Goal: Task Accomplishment & Management: Manage account settings

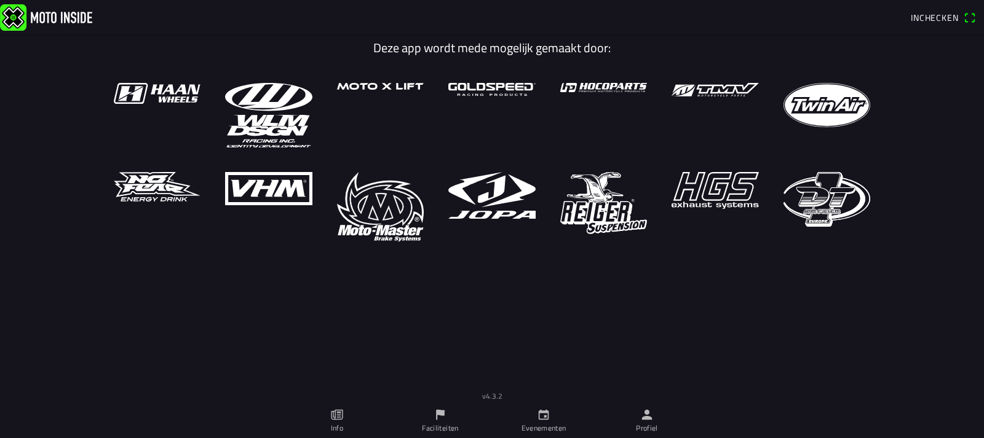
click at [541, 416] on icon "calendar" at bounding box center [544, 415] width 14 height 14
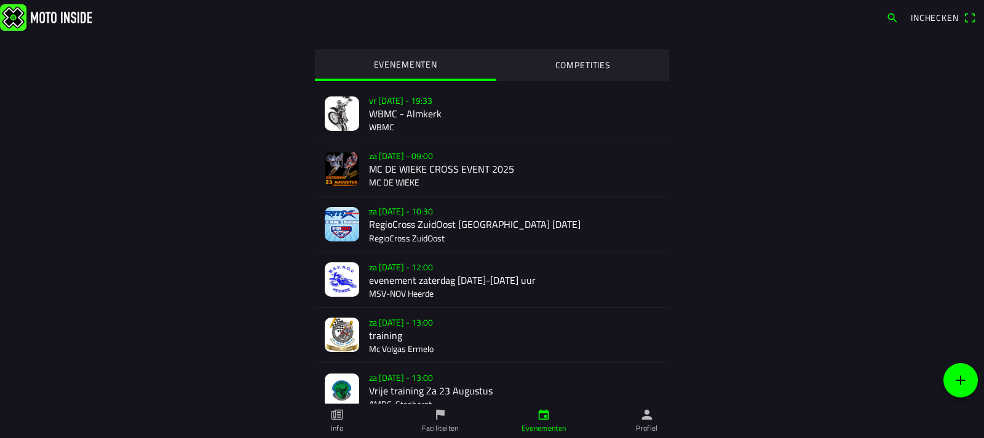
click at [445, 425] on ion-label "Faciliteiten" at bounding box center [440, 428] width 36 height 11
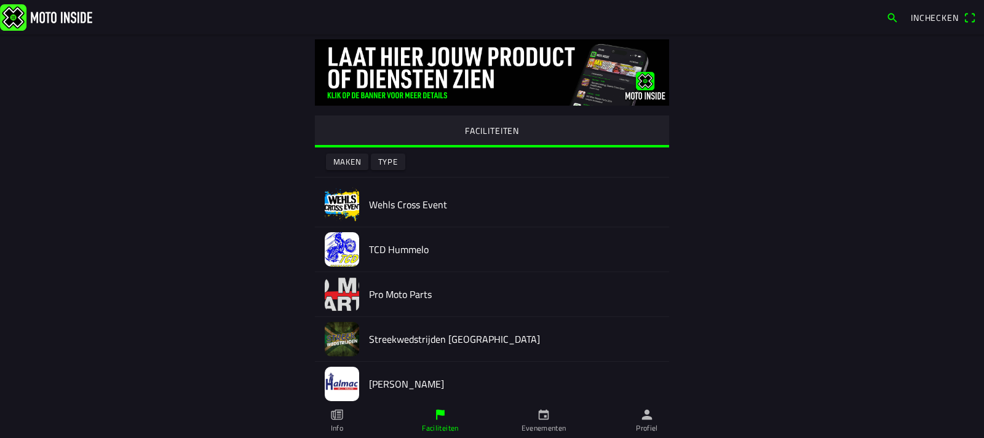
click at [336, 204] on img at bounding box center [342, 205] width 34 height 34
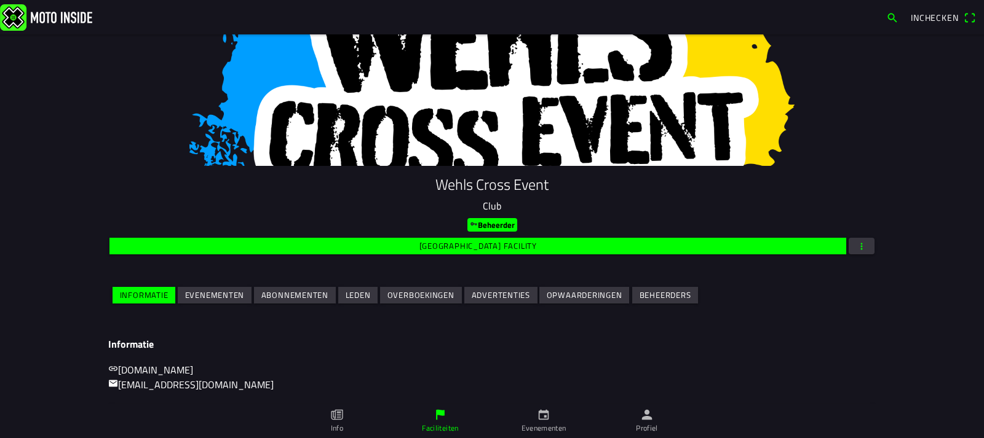
click at [0, 0] on slot "Evenementen" at bounding box center [0, 0] width 0 height 0
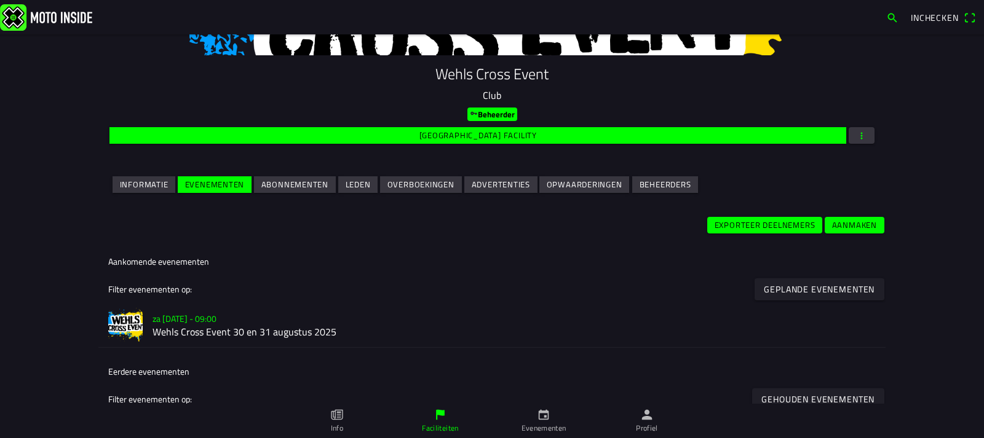
scroll to position [123, 0]
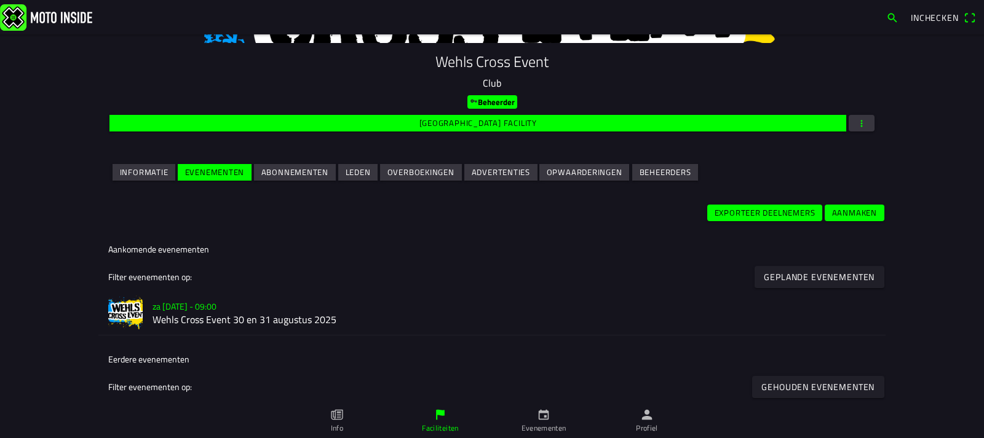
click at [120, 306] on img at bounding box center [125, 313] width 34 height 34
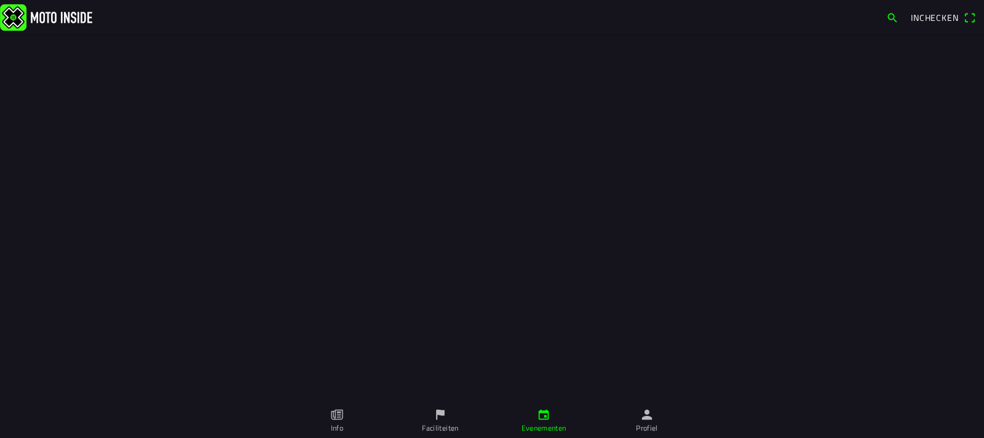
click at [120, 306] on div at bounding box center [492, 202] width 984 height 404
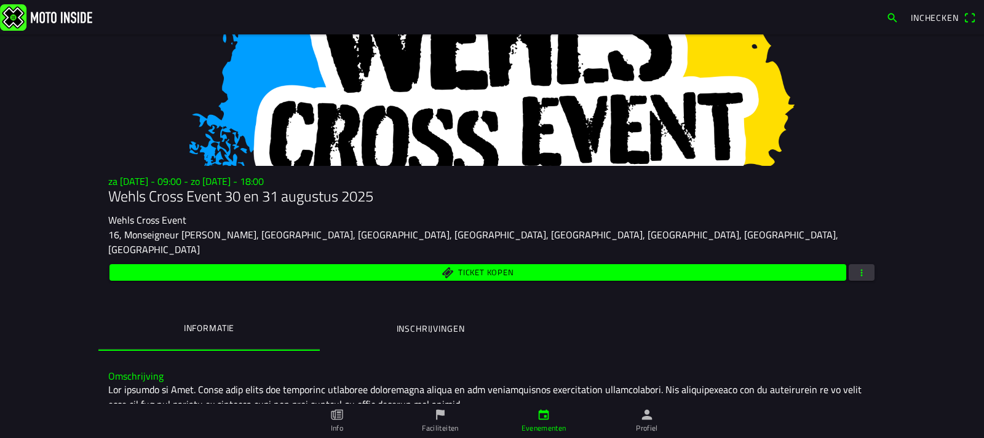
scroll to position [61, 0]
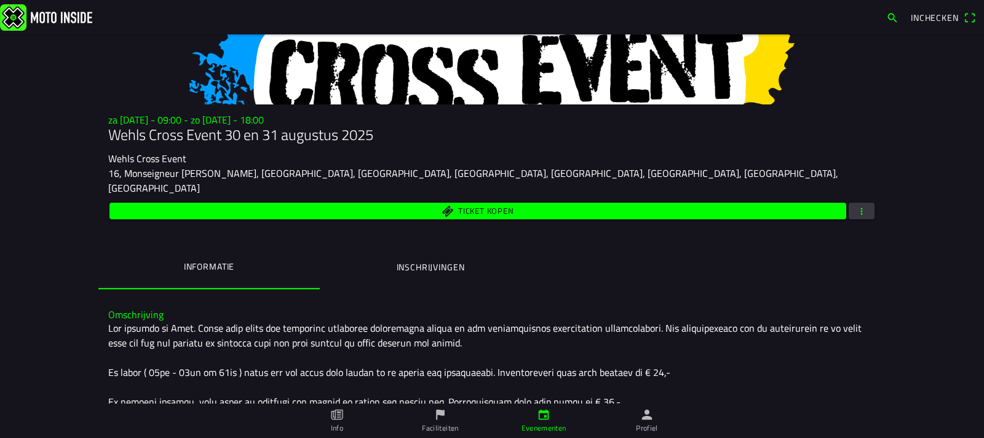
click at [401, 261] on ion-label "Inschrijvingen" at bounding box center [431, 268] width 68 height 14
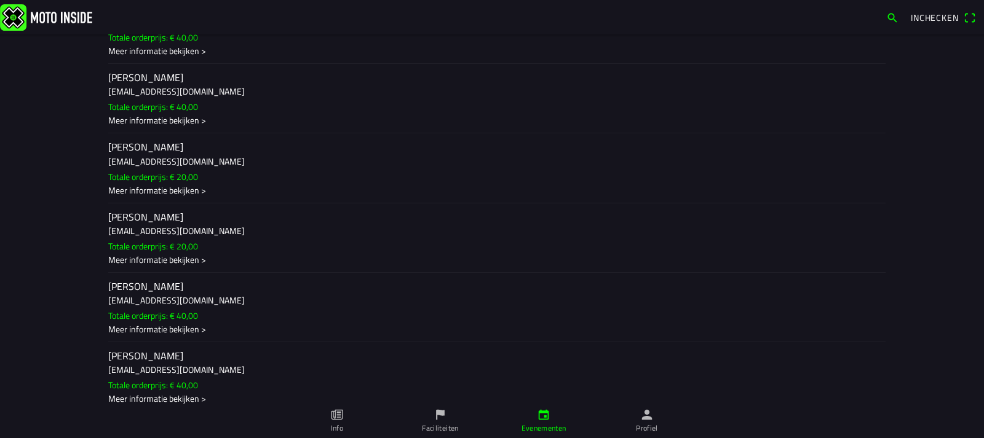
scroll to position [5656, 0]
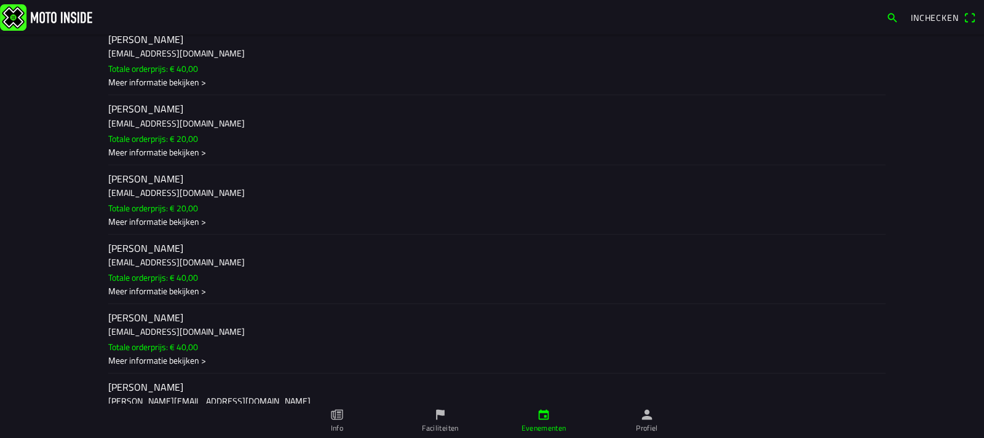
click at [184, 285] on div "Meer informatie bekijken >" at bounding box center [491, 291] width 767 height 13
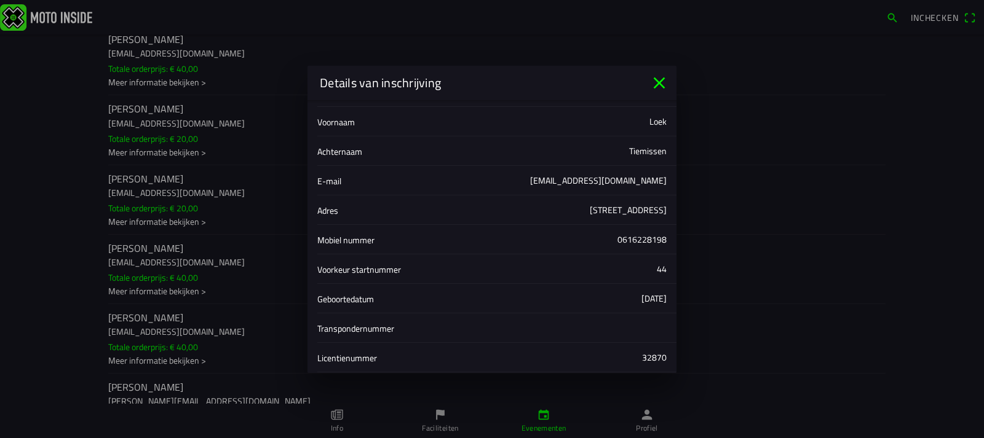
scroll to position [0, 0]
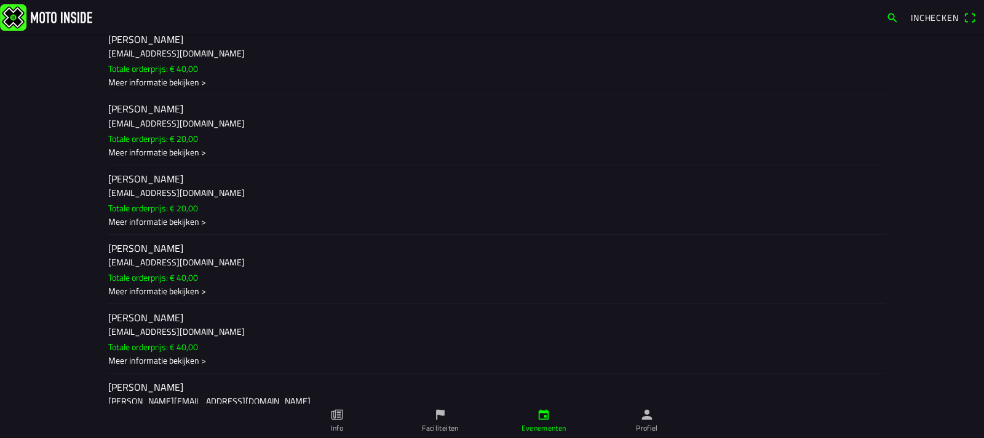
click at [719, 48] on ion-backdrop at bounding box center [492, 219] width 984 height 438
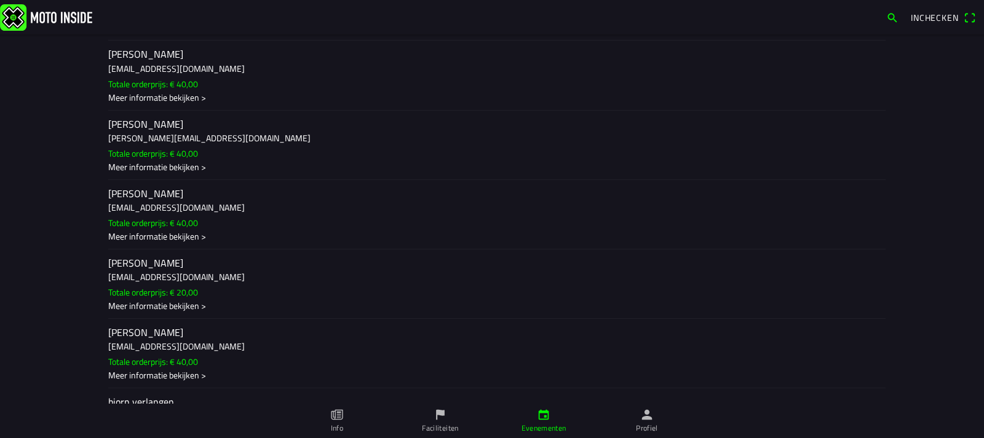
scroll to position [369, 0]
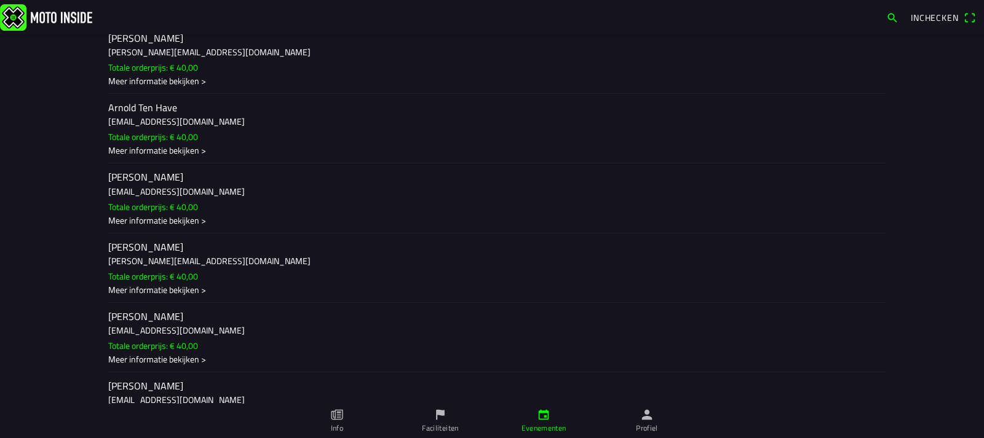
click at [196, 144] on div "Meer informatie bekijken >" at bounding box center [491, 150] width 767 height 13
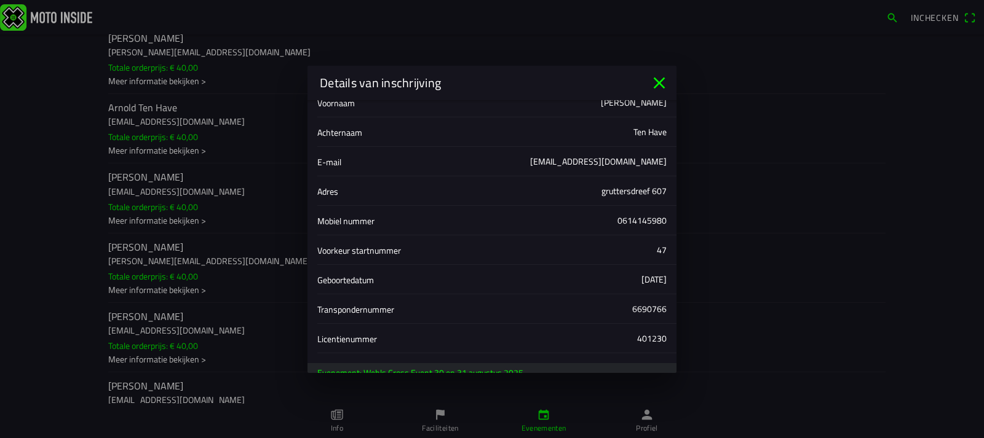
scroll to position [117, 0]
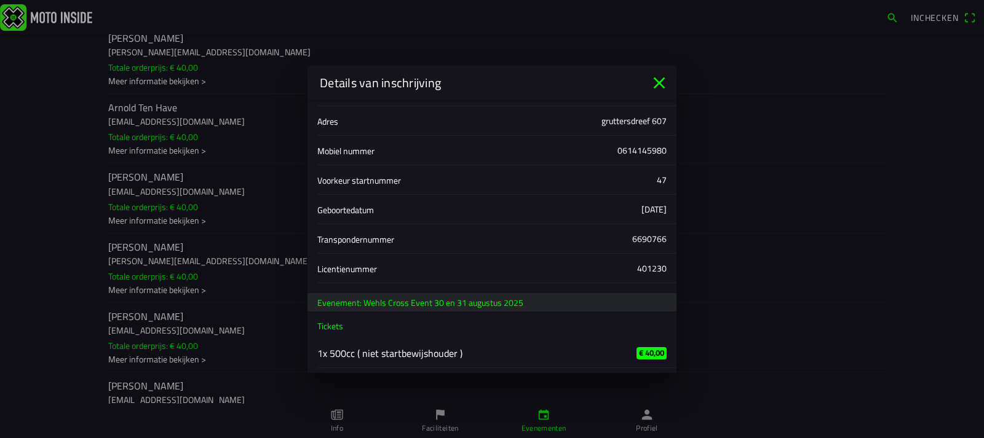
click at [660, 82] on icon "close" at bounding box center [660, 83] width 12 height 12
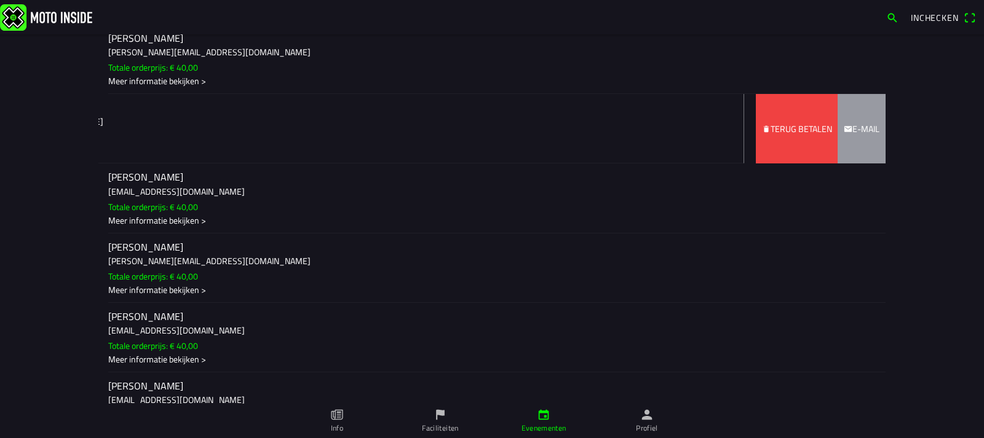
drag, startPoint x: 160, startPoint y: 104, endPoint x: 0, endPoint y: 101, distance: 159.9
click at [0, 101] on main "za [DATE] - 09:00 - zo [DATE] - 18:00 Wehls Cross Event 30 en 31 augustus 2025 …" at bounding box center [492, 236] width 984 height 404
click at [0, 0] on slot "Terug betalen" at bounding box center [0, 0] width 0 height 0
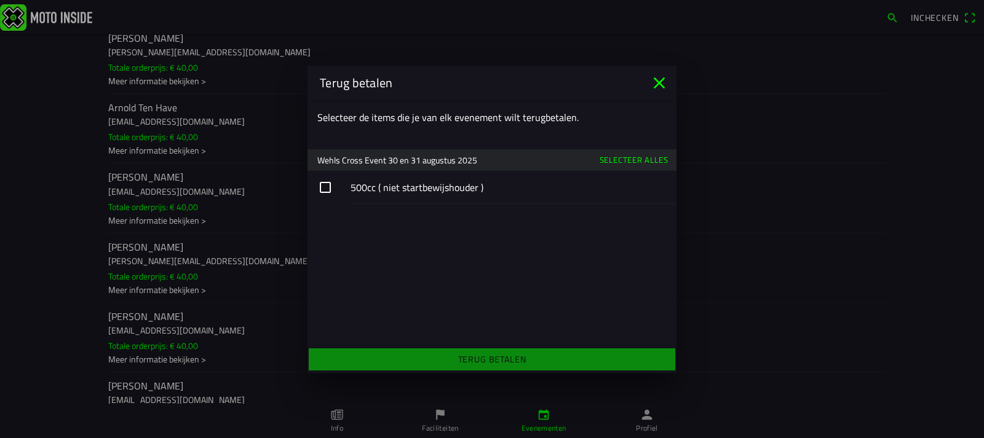
click at [323, 187] on button "button" at bounding box center [491, 187] width 369 height 33
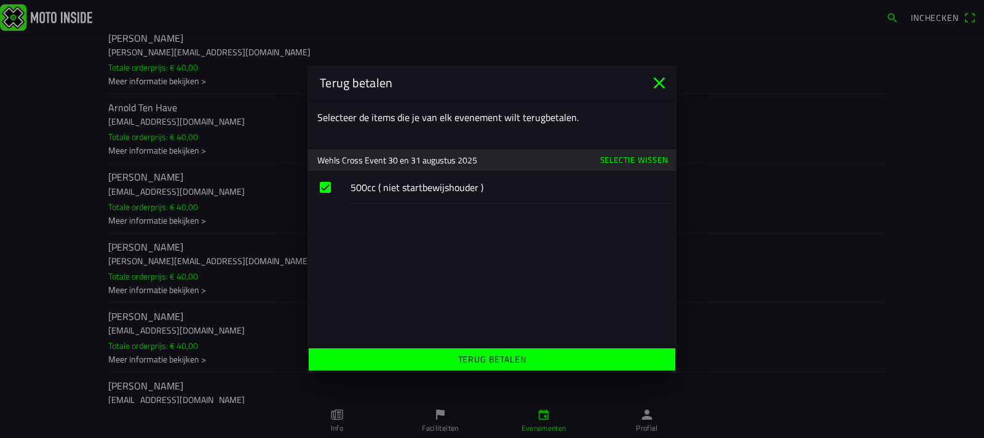
click at [0, 0] on slot "Terug betalen" at bounding box center [0, 0] width 0 height 0
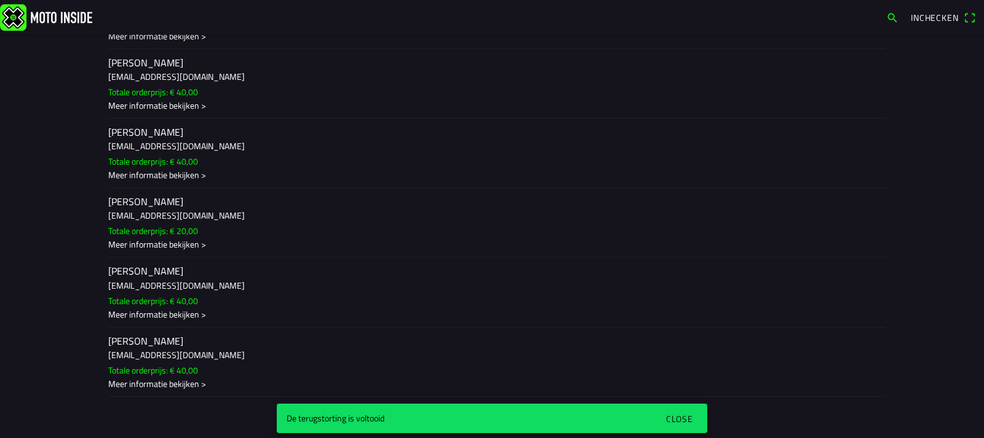
scroll to position [2828, 0]
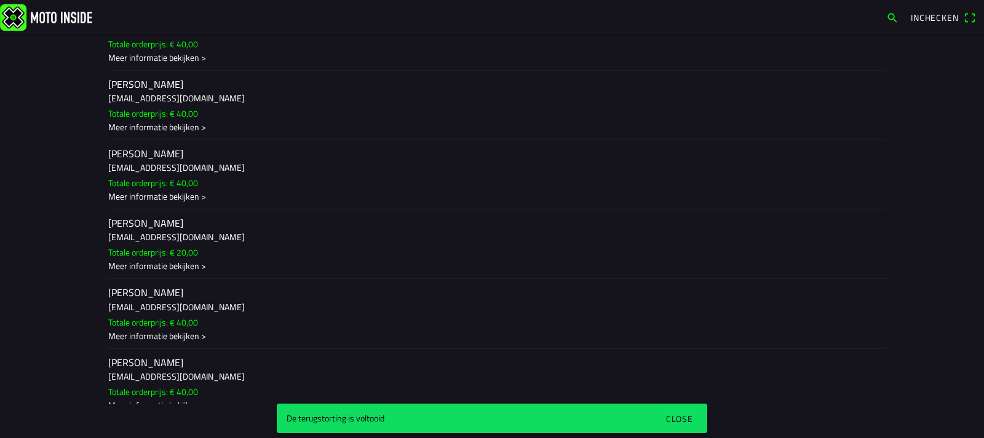
click at [193, 121] on div "Meer informatie bekijken >" at bounding box center [491, 127] width 767 height 13
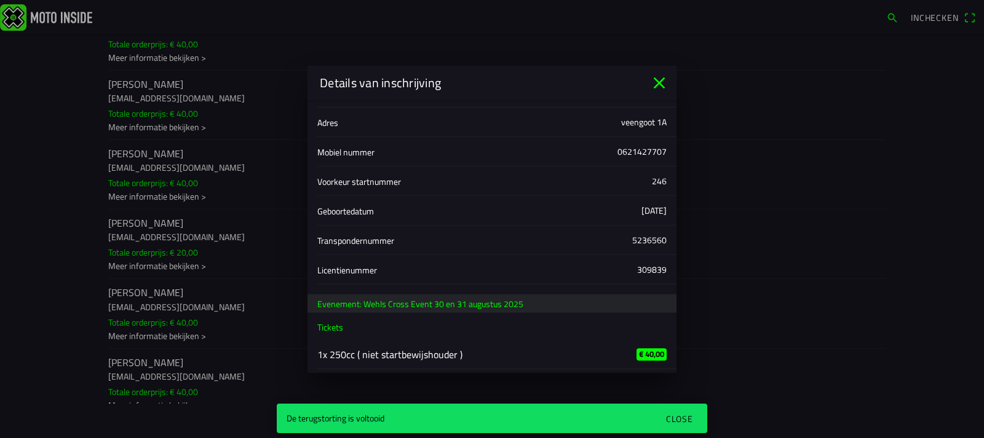
scroll to position [117, 0]
click at [662, 83] on icon "close" at bounding box center [659, 83] width 20 height 20
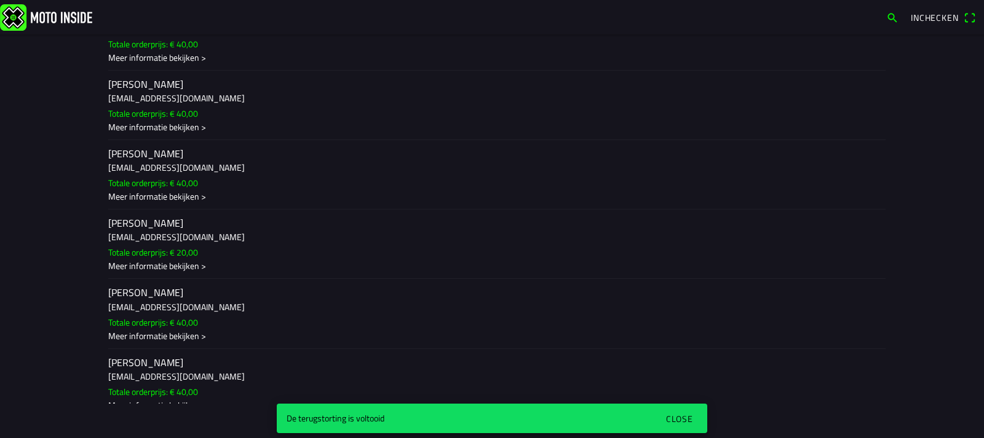
click at [194, 190] on div "Meer informatie bekijken >" at bounding box center [491, 196] width 767 height 13
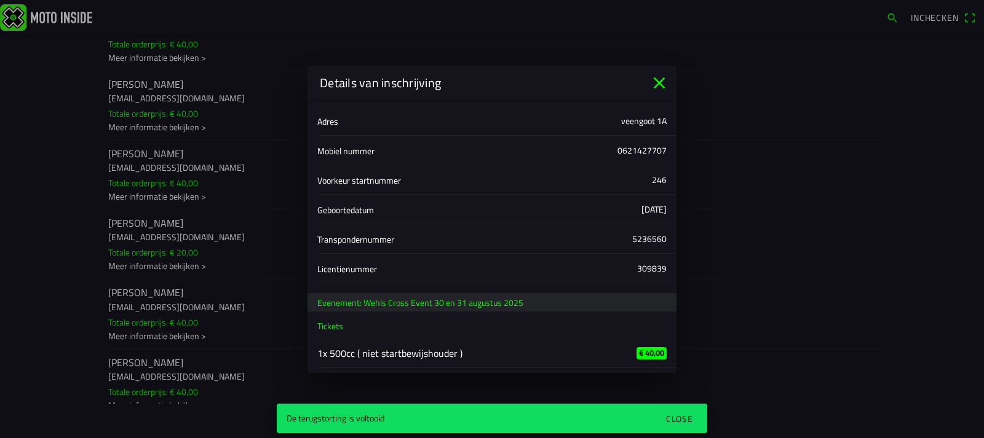
click at [658, 79] on icon "close" at bounding box center [659, 83] width 20 height 20
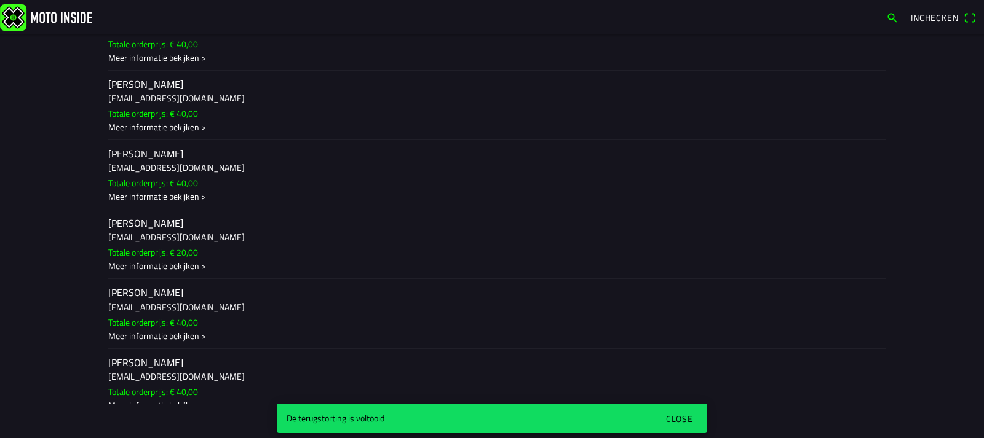
click at [152, 161] on h3 "[EMAIL_ADDRESS][DOMAIN_NAME]" at bounding box center [491, 167] width 767 height 13
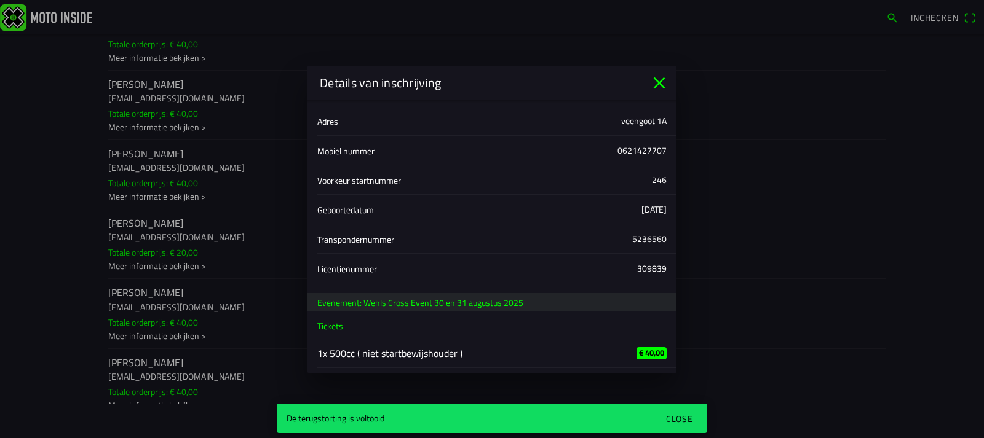
click at [657, 83] on icon "close" at bounding box center [659, 83] width 20 height 20
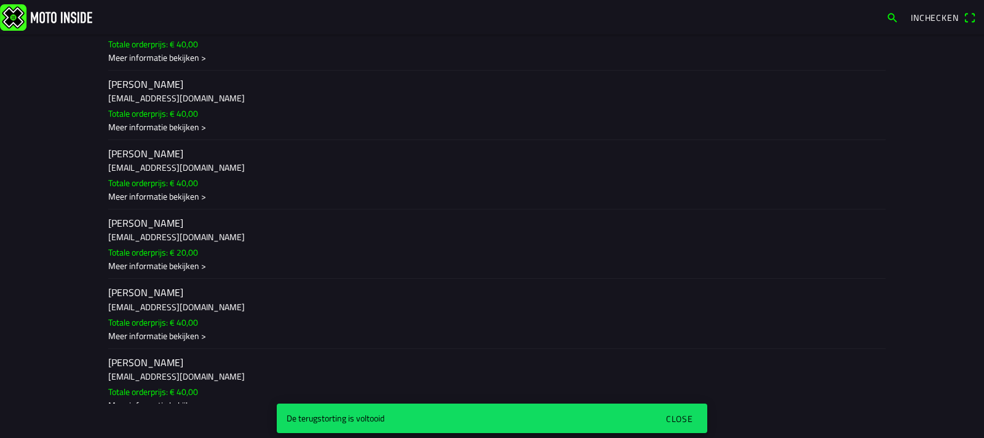
click at [199, 190] on div "Meer informatie bekijken >" at bounding box center [491, 196] width 767 height 13
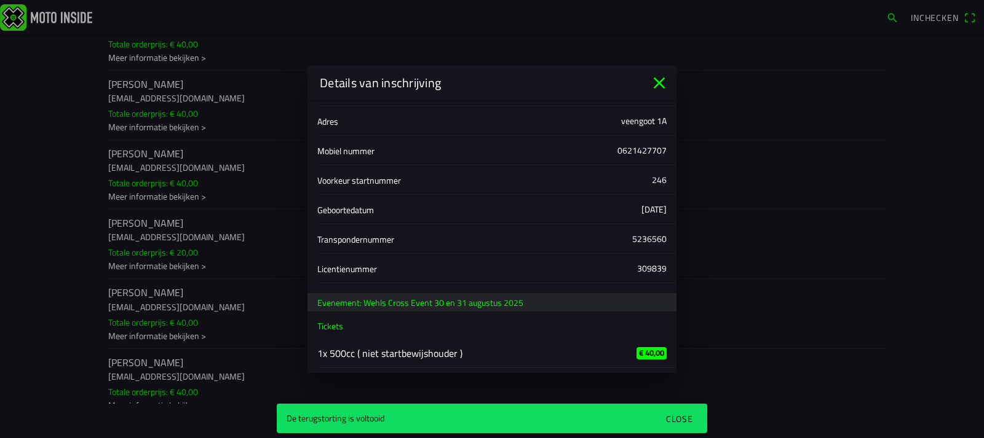
click at [664, 83] on icon "close" at bounding box center [659, 83] width 20 height 20
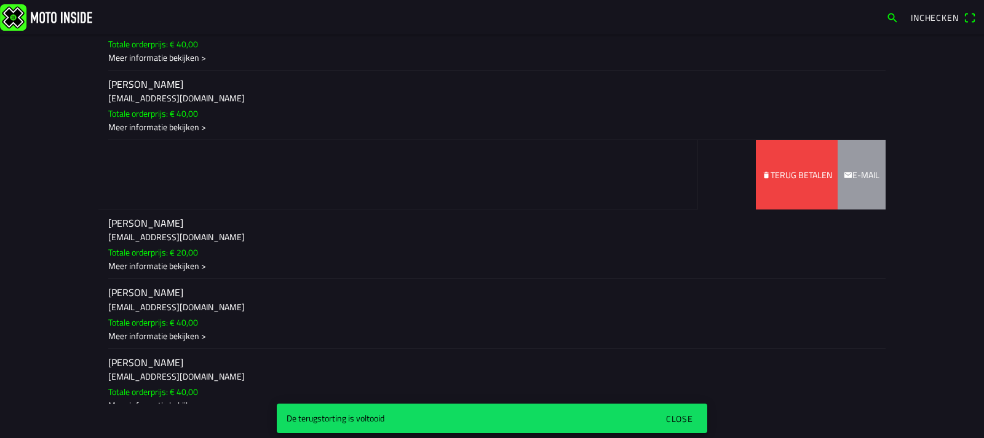
drag, startPoint x: 312, startPoint y: 157, endPoint x: 43, endPoint y: 144, distance: 269.6
click at [39, 144] on main "za [DATE] - 09:00 - zo [DATE] - 18:00 Wehls Cross Event 30 en 31 augustus 2025 …" at bounding box center [492, 236] width 984 height 404
click at [0, 0] on slot "Terug betalen" at bounding box center [0, 0] width 0 height 0
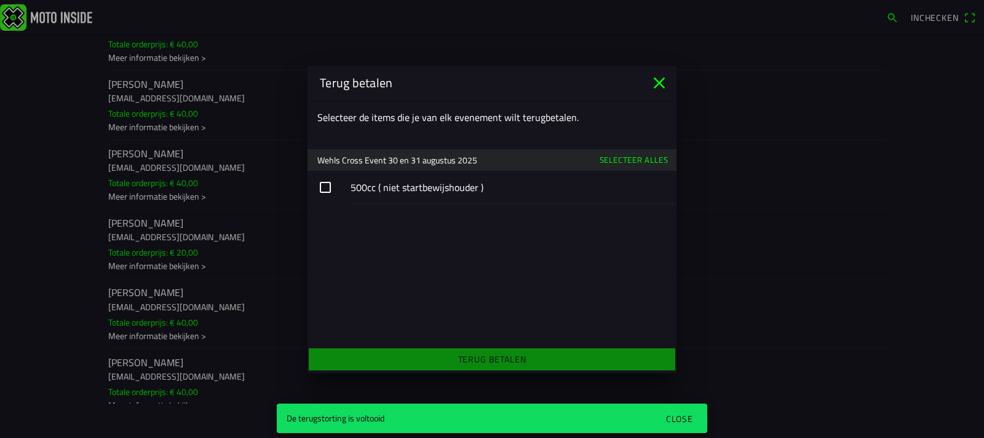
click at [323, 186] on button "button" at bounding box center [491, 187] width 369 height 33
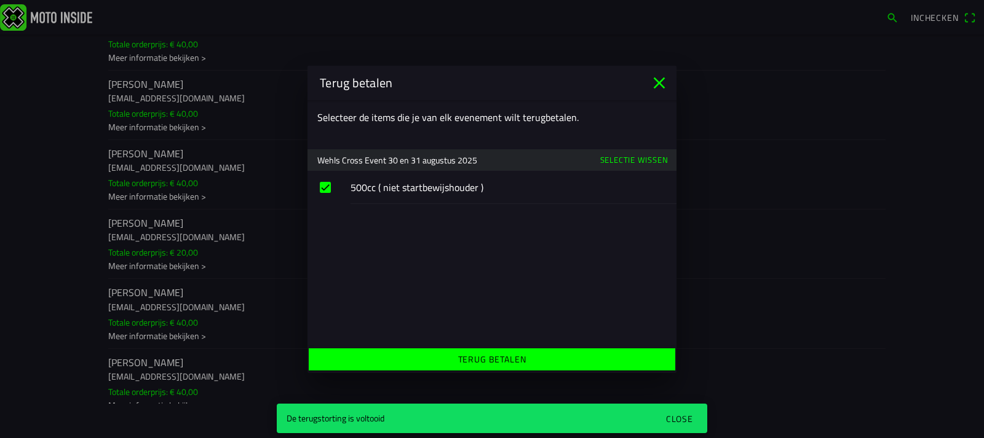
click at [0, 0] on slot "Terug betalen" at bounding box center [0, 0] width 0 height 0
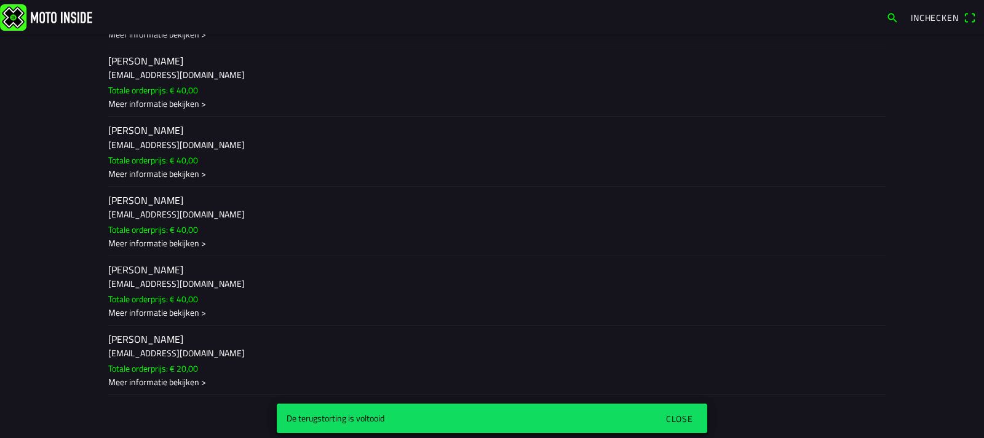
scroll to position [2644, 0]
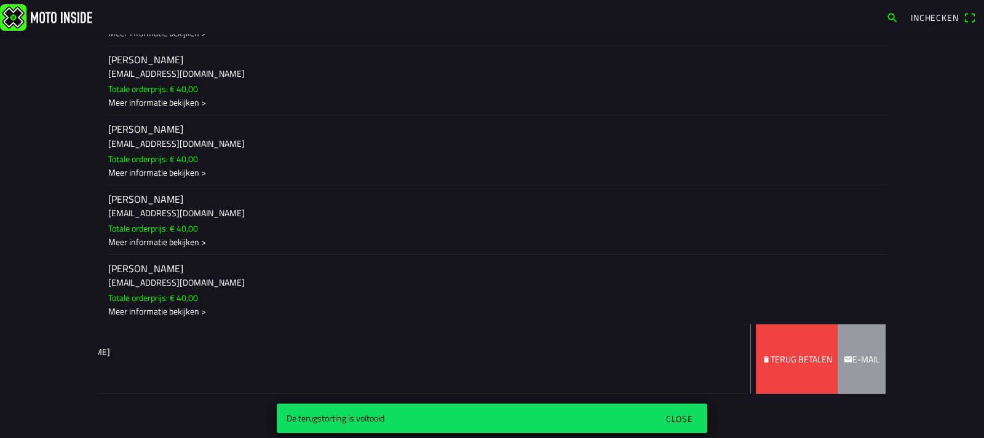
drag, startPoint x: 152, startPoint y: 341, endPoint x: 9, endPoint y: 337, distance: 143.3
click at [9, 337] on main "za [DATE] - 09:00 - zo [DATE] - 18:00 Wehls Cross Event 30 en 31 augustus 2025 …" at bounding box center [492, 236] width 984 height 404
click at [0, 0] on slot "Terug betalen" at bounding box center [0, 0] width 0 height 0
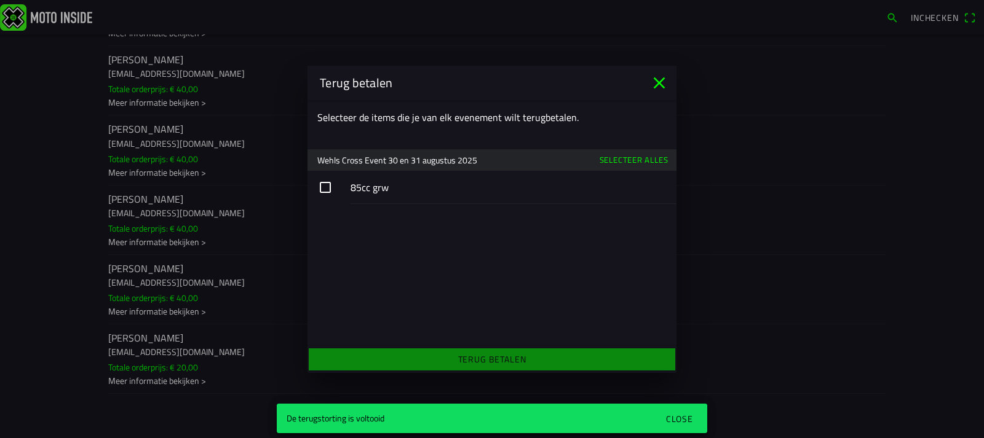
click at [325, 186] on button "button" at bounding box center [491, 187] width 369 height 33
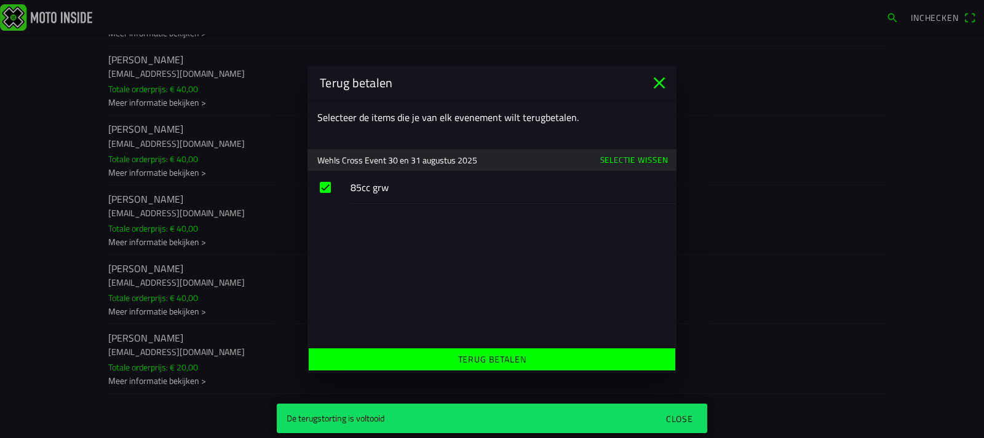
click at [0, 0] on slot "Terug betalen" at bounding box center [0, 0] width 0 height 0
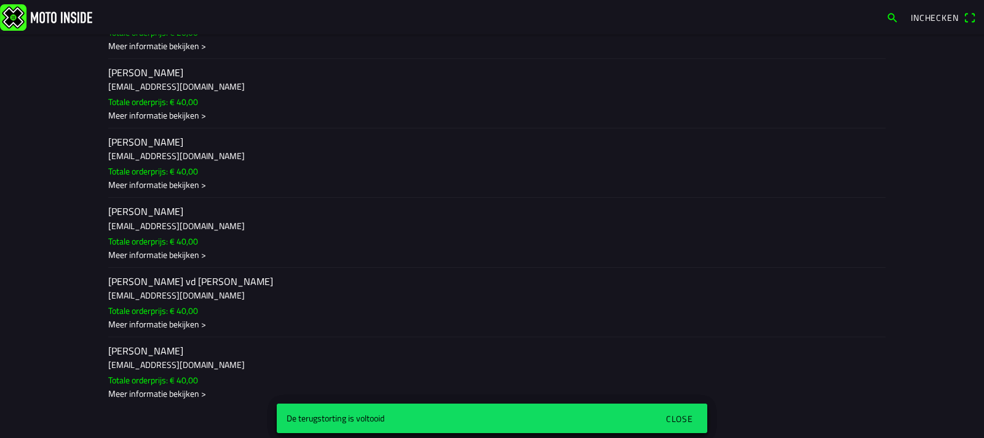
scroll to position [2275, 0]
